Goal: Task Accomplishment & Management: Manage account settings

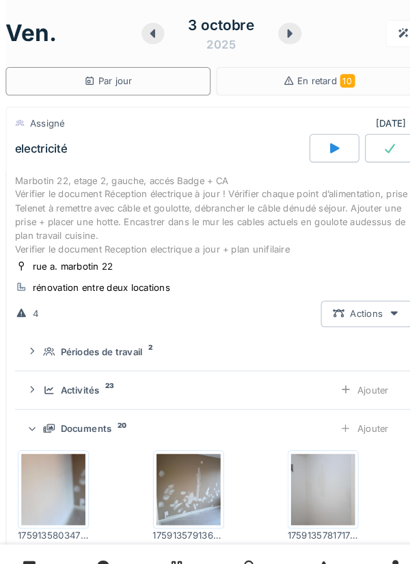
click at [326, 143] on icon at bounding box center [322, 142] width 14 height 11
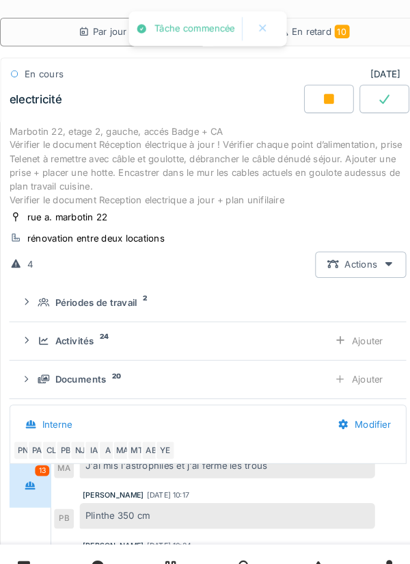
scroll to position [48, 0]
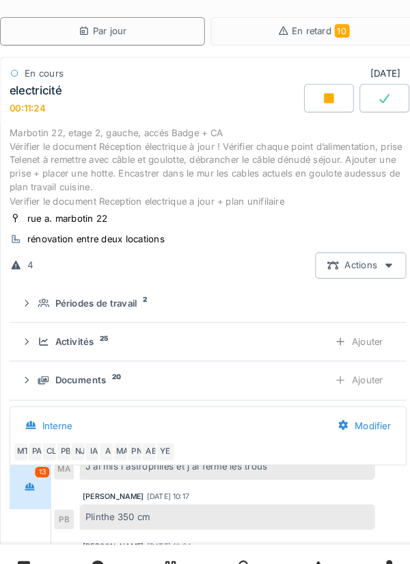
click at [358, 363] on div "Ajouter" at bounding box center [350, 364] width 70 height 25
click at [354, 366] on div "Ajouter" at bounding box center [350, 364] width 70 height 25
click at [356, 355] on div "Ajouter" at bounding box center [350, 364] width 70 height 25
click at [353, 366] on div "Ajouter" at bounding box center [350, 364] width 70 height 25
click at [358, 368] on div "Ajouter" at bounding box center [350, 364] width 70 height 25
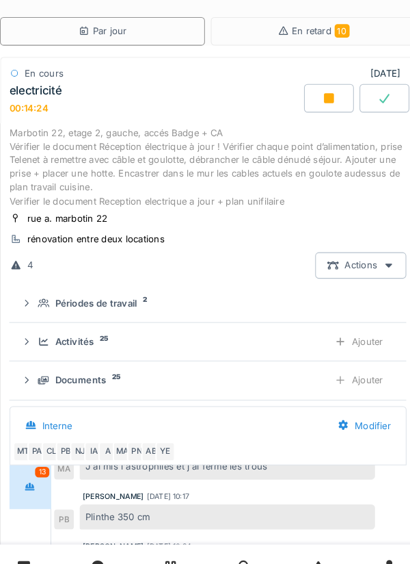
click at [357, 368] on div "Ajouter" at bounding box center [350, 364] width 70 height 25
click at [366, 365] on div "Ajouter" at bounding box center [350, 364] width 70 height 25
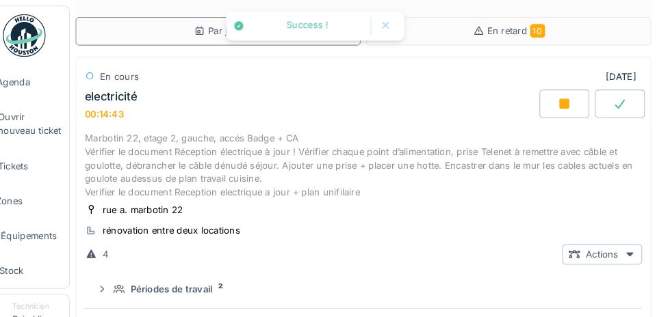
scroll to position [235, 0]
click at [44, 309] on li "Technicien Paimklin Ngangu sound" at bounding box center [62, 316] width 49 height 55
